Goal: Find specific page/section: Find specific page/section

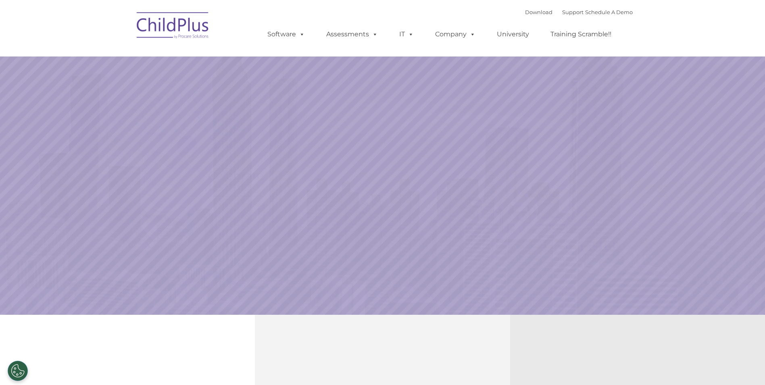
select select "MEDIUM"
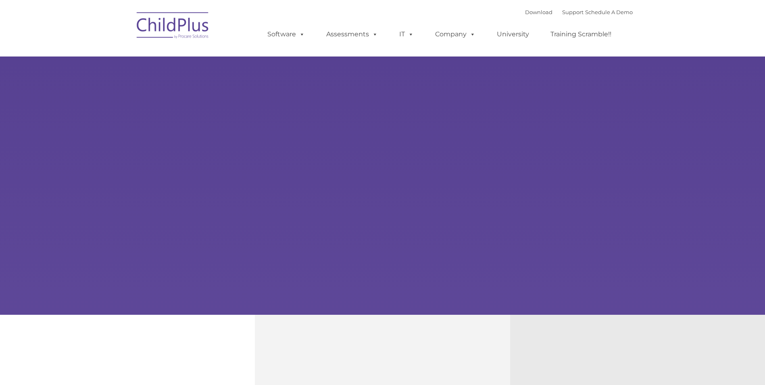
type input ""
select select "MEDIUM"
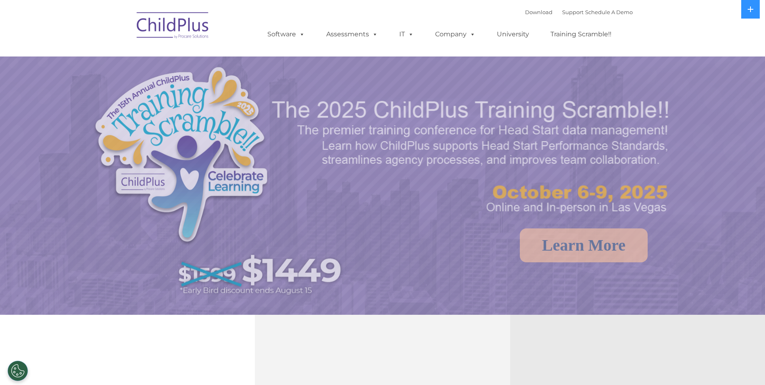
select select "MEDIUM"
